Goal: Information Seeking & Learning: Learn about a topic

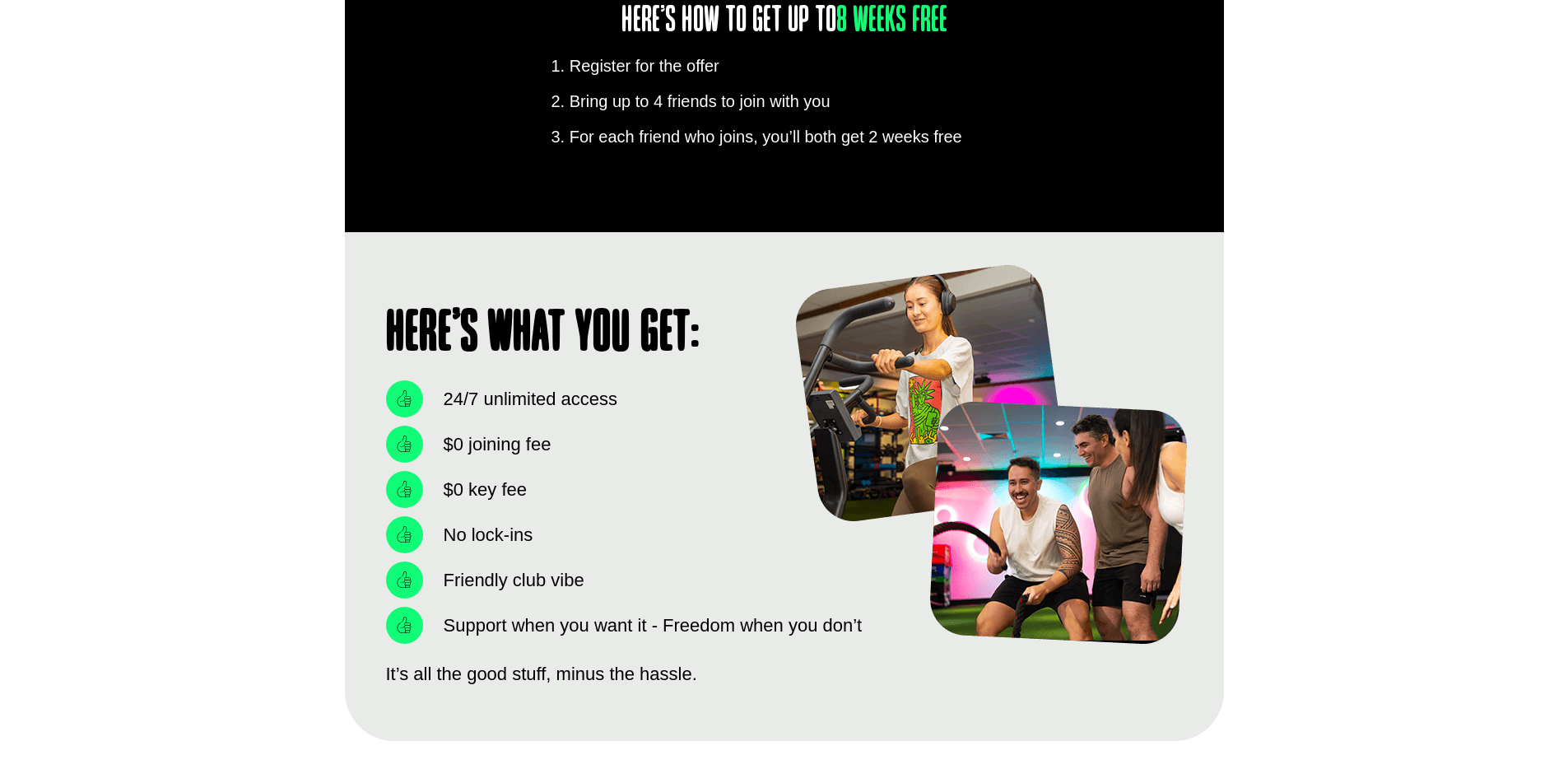
click at [1335, 234] on div "Here’s what you get: 24/7 unlimited access $0 joining fee $0 key fee No lock-in…" at bounding box center [784, 486] width 1568 height 508
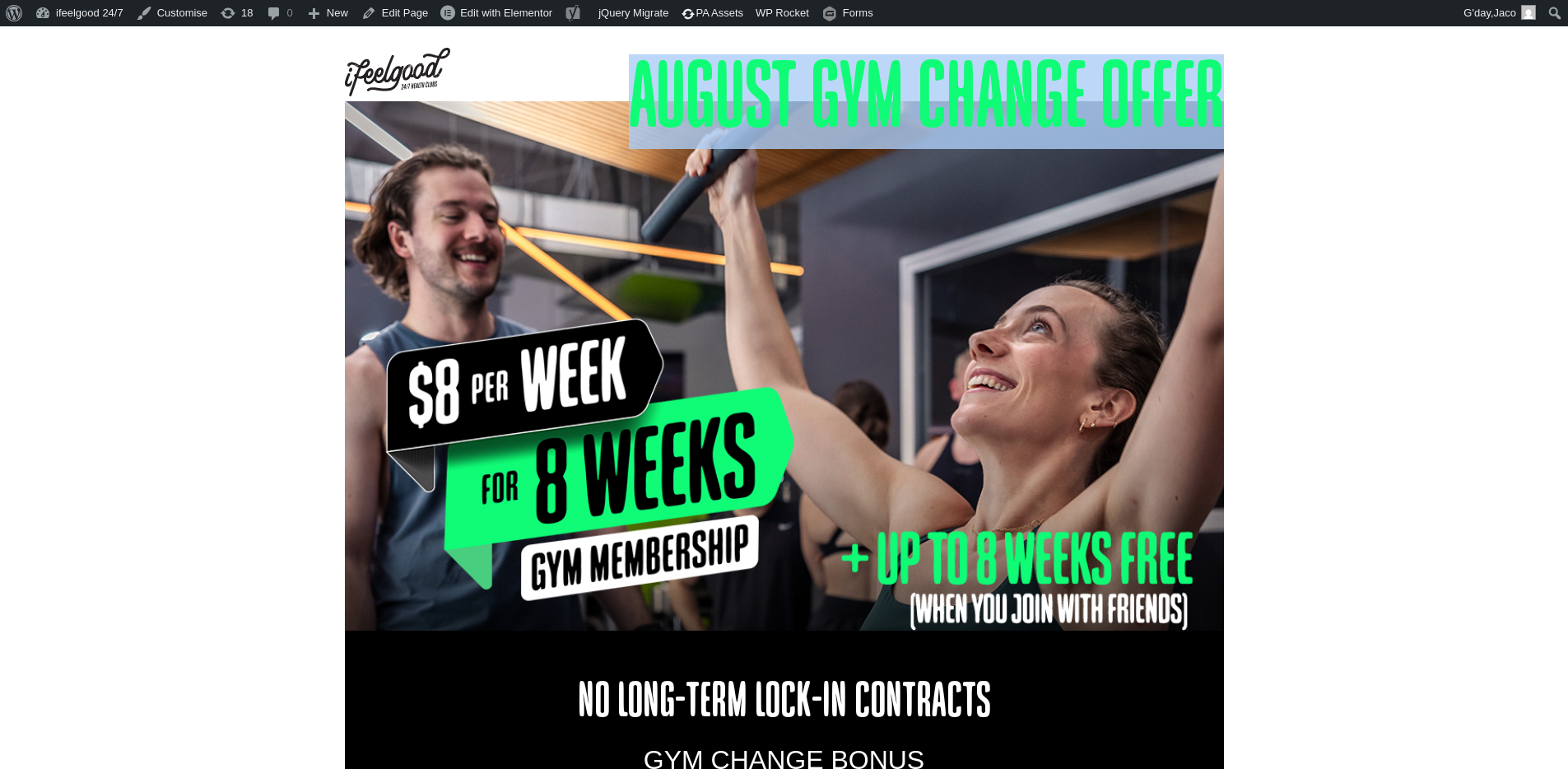
drag, startPoint x: 1228, startPoint y: 74, endPoint x: 637, endPoint y: 73, distance: 591.0
click at [632, 73] on div "August gym change offer" at bounding box center [784, 63] width 1568 height 75
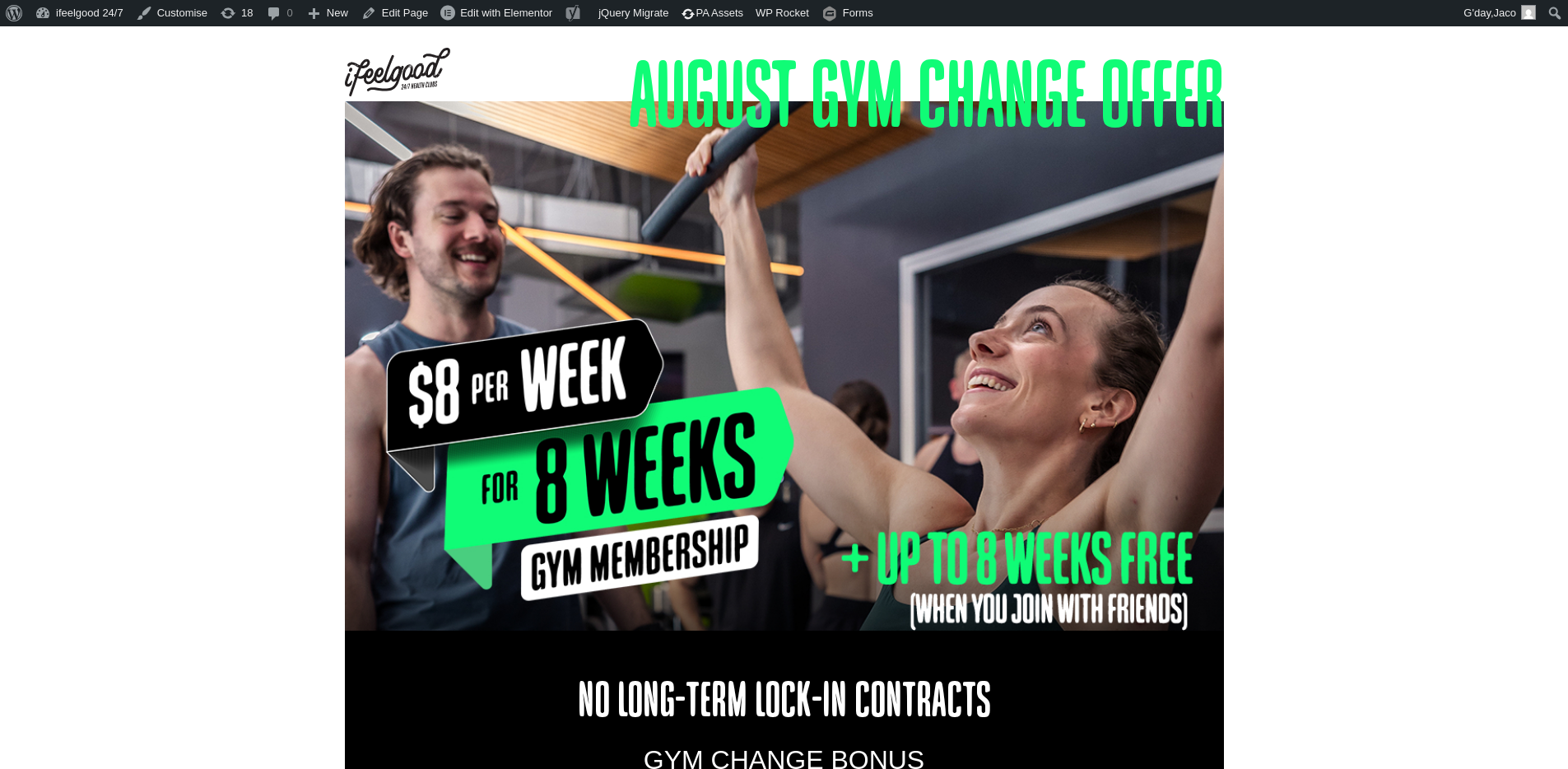
click at [1257, 147] on div at bounding box center [784, 366] width 1568 height 530
click at [1348, 357] on div at bounding box center [784, 366] width 1568 height 530
